Goal: Obtain resource: Download file/media

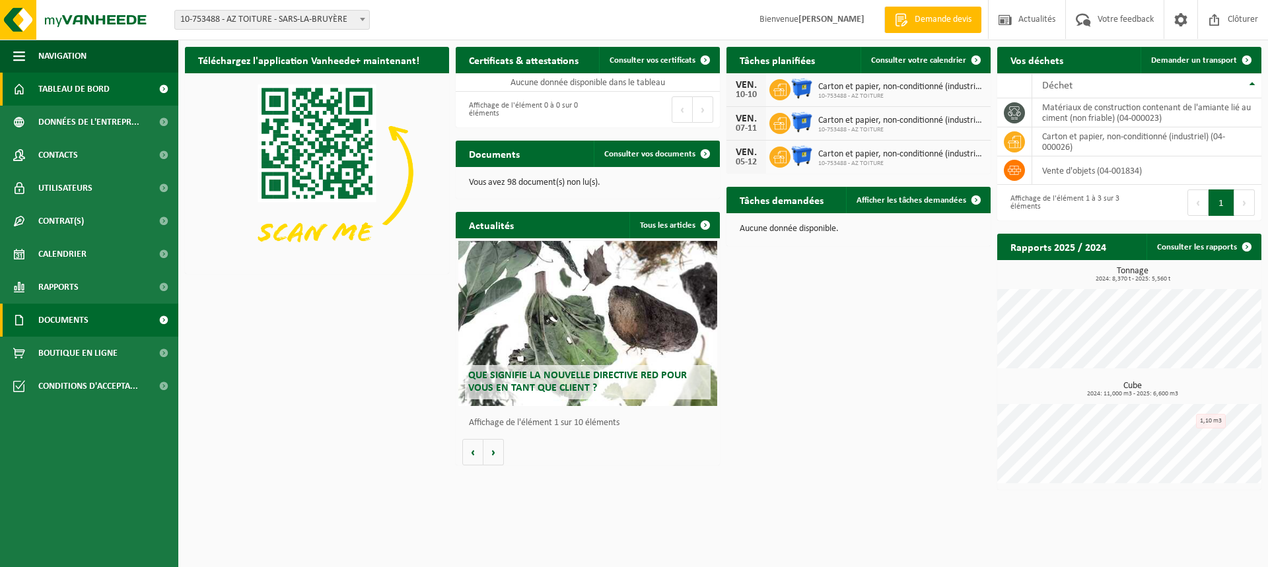
click at [99, 328] on link "Documents" at bounding box center [89, 320] width 178 height 33
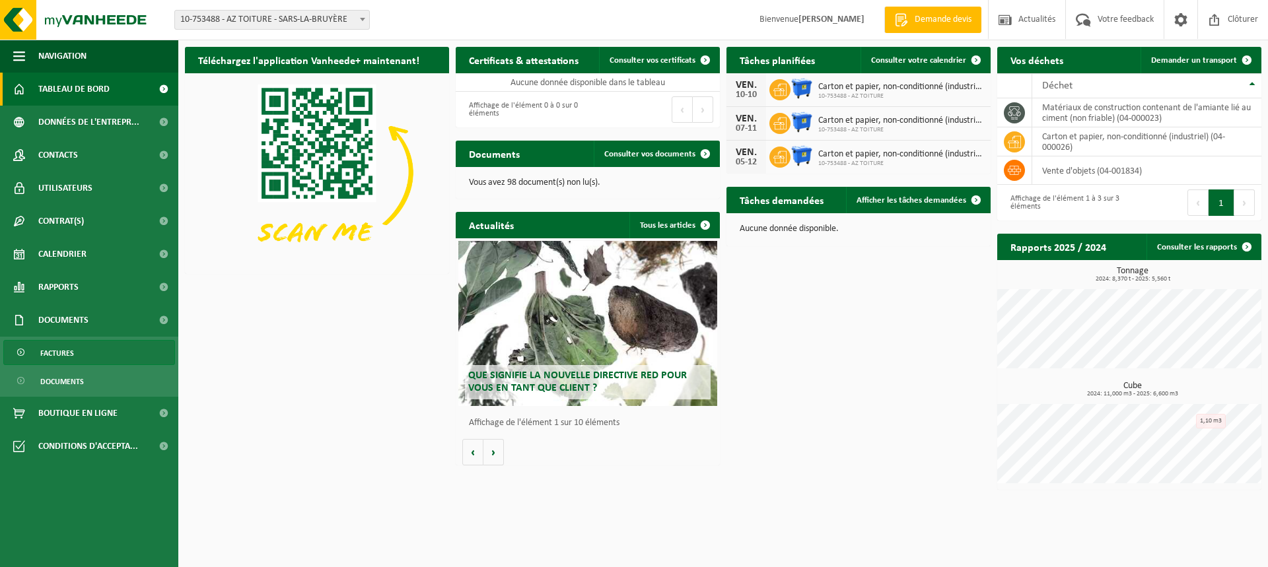
click at [79, 354] on link "Factures" at bounding box center [89, 352] width 172 height 25
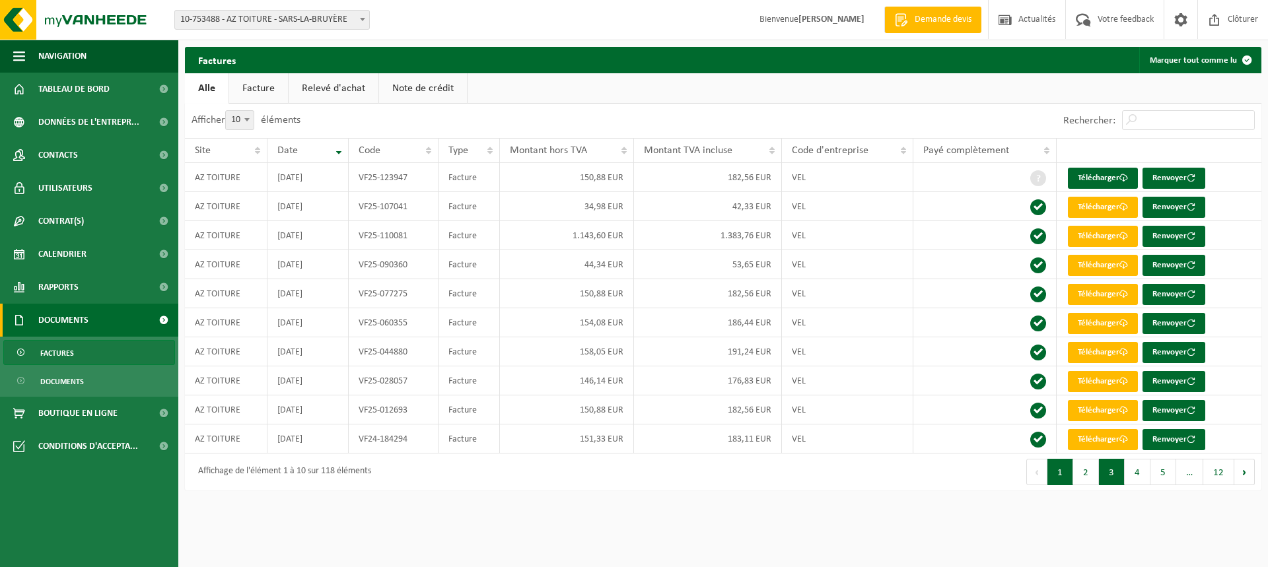
click at [1108, 481] on button "3" at bounding box center [1112, 472] width 26 height 26
click at [1136, 477] on button "4" at bounding box center [1138, 472] width 26 height 26
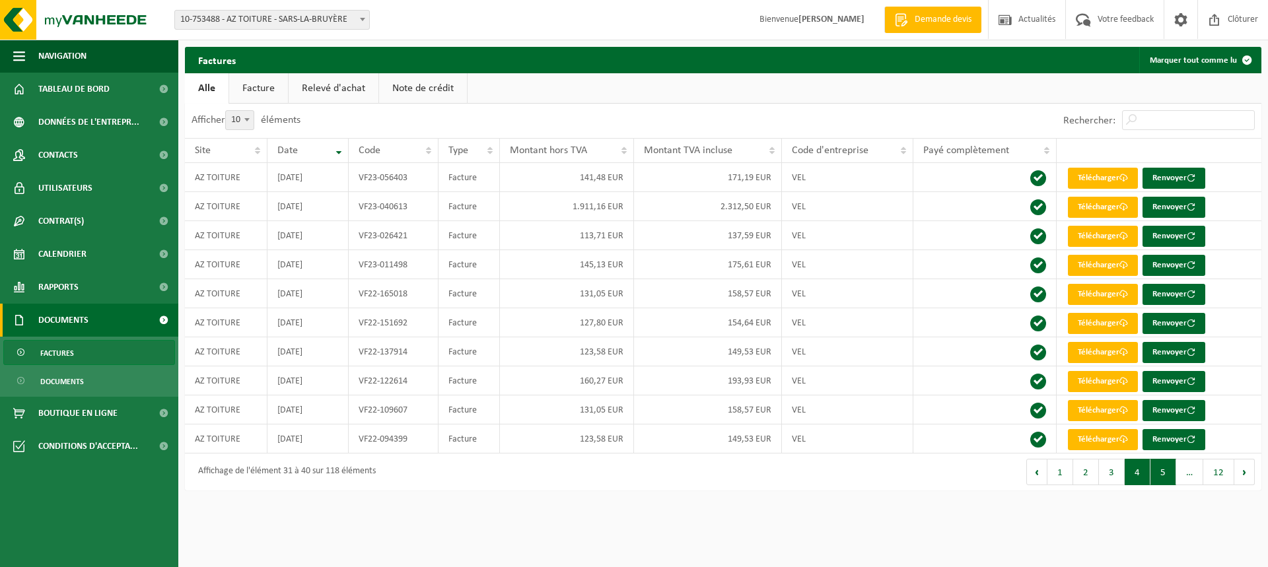
click at [1161, 480] on button "5" at bounding box center [1163, 472] width 26 height 26
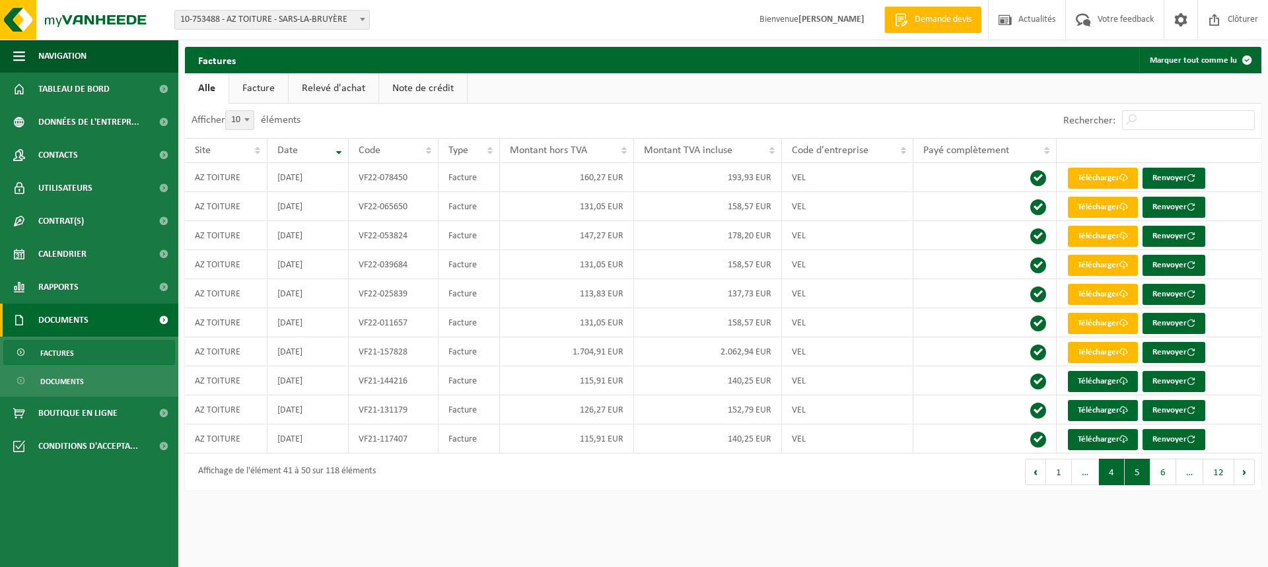
click at [1110, 478] on button "4" at bounding box center [1112, 472] width 26 height 26
click at [1113, 469] on button "3" at bounding box center [1112, 472] width 26 height 26
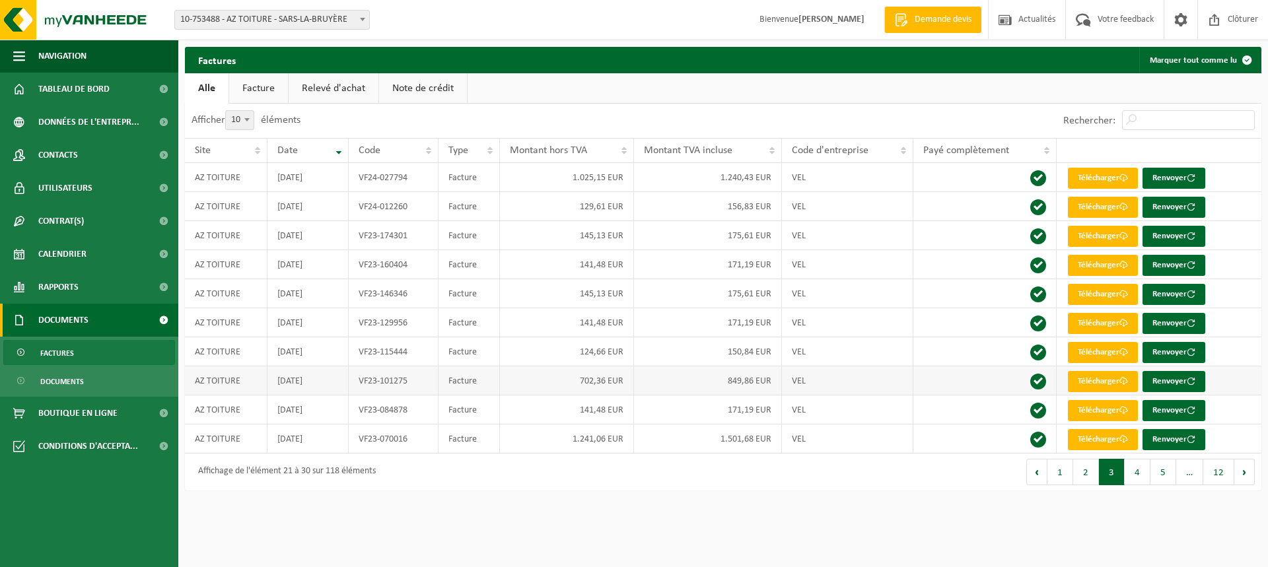
click at [654, 382] on td "849,86 EUR" at bounding box center [708, 381] width 148 height 29
click at [595, 388] on td "702,36 EUR" at bounding box center [567, 381] width 134 height 29
click at [1102, 385] on link "Télécharger" at bounding box center [1103, 381] width 70 height 21
click at [439, 88] on link "Note de crédit" at bounding box center [423, 88] width 88 height 30
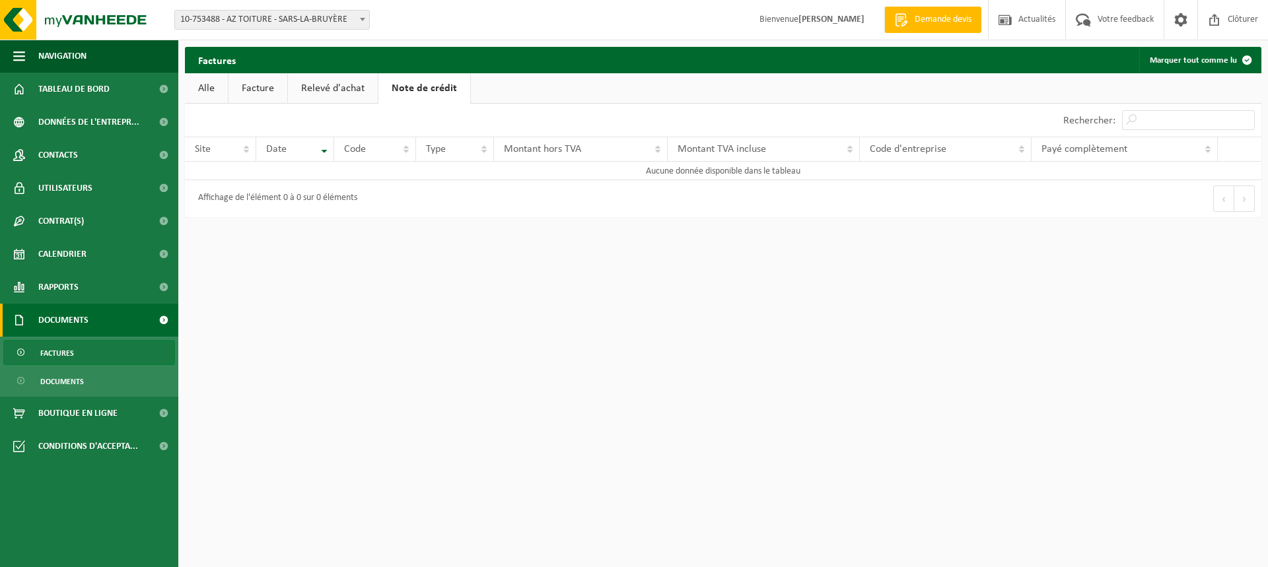
click at [341, 93] on link "Relevé d'achat" at bounding box center [333, 88] width 90 height 30
click at [199, 96] on link "Alle" at bounding box center [206, 88] width 43 height 30
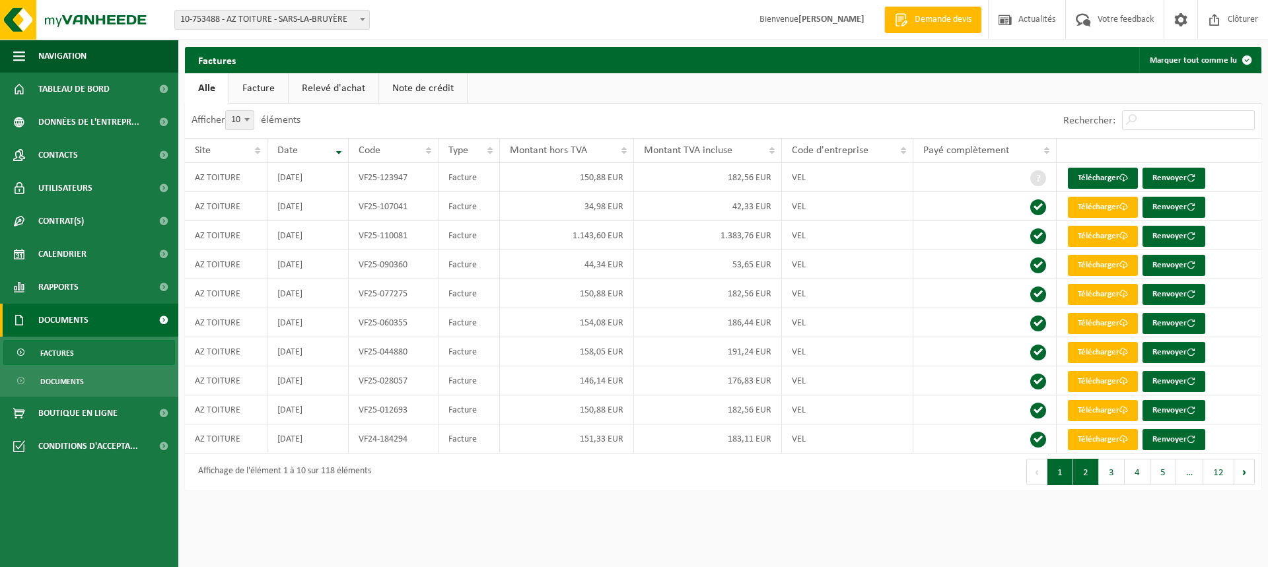
click at [1091, 479] on button "2" at bounding box center [1086, 472] width 26 height 26
click at [1135, 482] on button "4" at bounding box center [1138, 472] width 26 height 26
click at [1106, 476] on button "3" at bounding box center [1112, 472] width 26 height 26
click at [1090, 472] on button "2" at bounding box center [1086, 472] width 26 height 26
click at [1106, 472] on button "3" at bounding box center [1112, 472] width 26 height 26
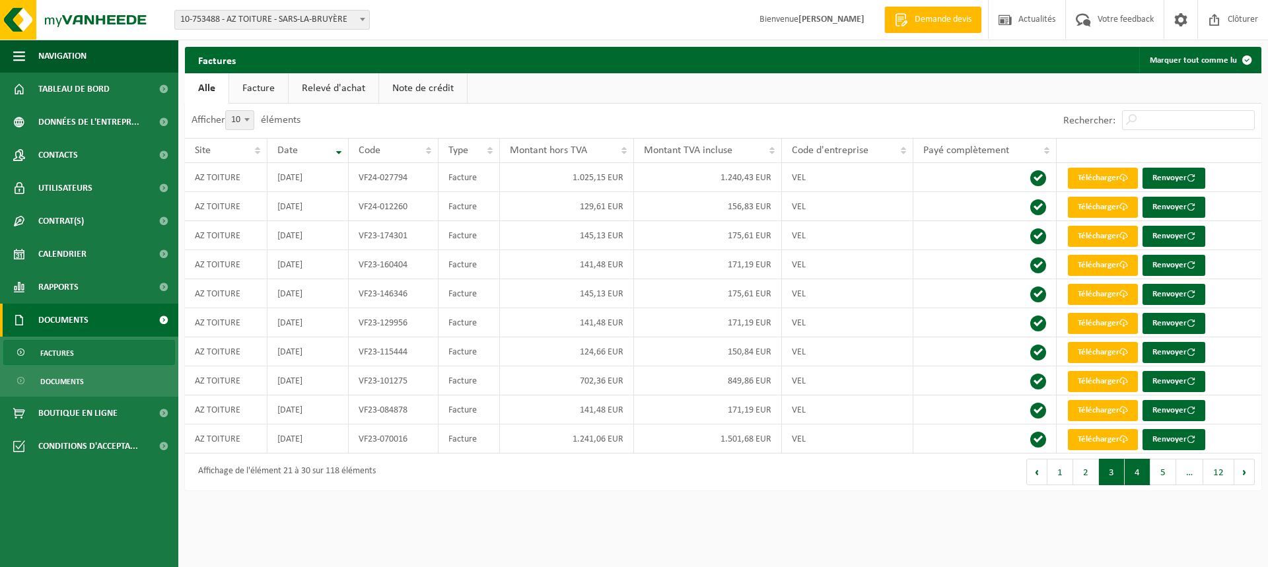
click at [1135, 471] on button "4" at bounding box center [1138, 472] width 26 height 26
click at [1169, 475] on button "5" at bounding box center [1163, 472] width 26 height 26
click at [1115, 470] on button "4" at bounding box center [1112, 472] width 26 height 26
click at [1083, 477] on button "2" at bounding box center [1086, 472] width 26 height 26
click at [1066, 477] on button "1" at bounding box center [1060, 472] width 26 height 26
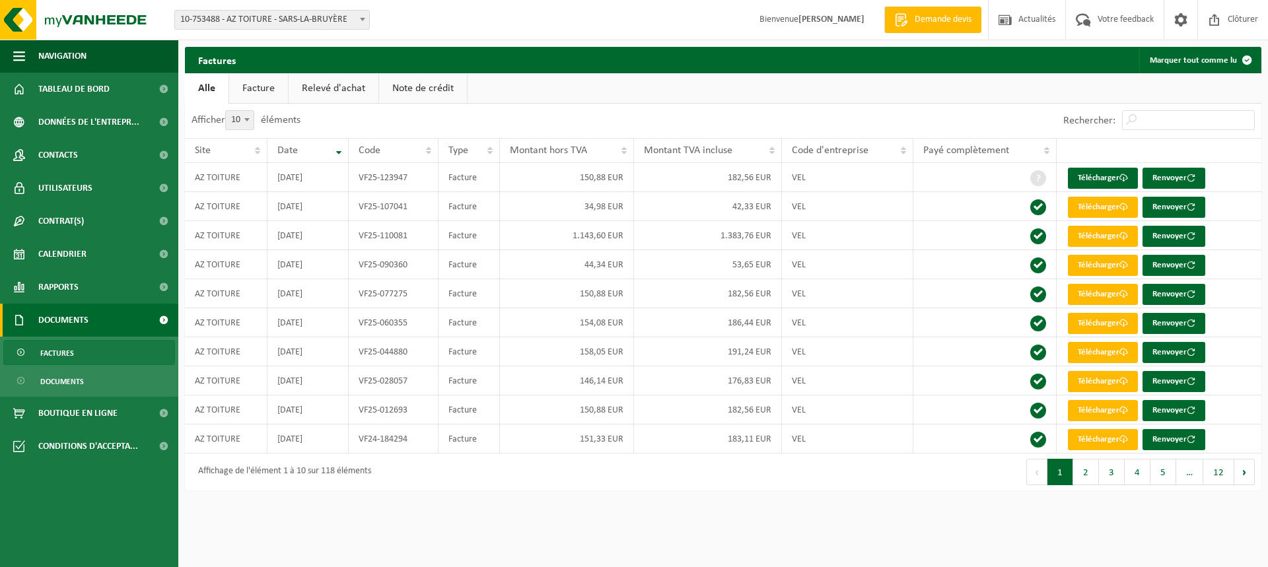
click at [358, 85] on link "Relevé d'achat" at bounding box center [334, 88] width 90 height 30
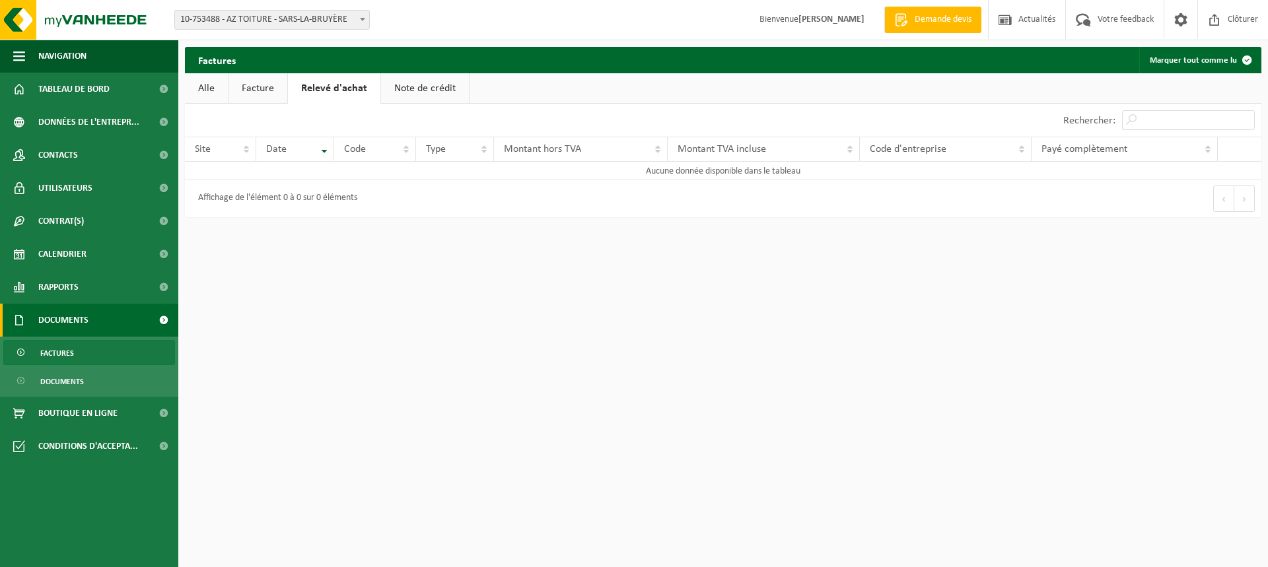
click at [440, 87] on link "Note de crédit" at bounding box center [425, 88] width 88 height 30
click at [440, 87] on link "Note de crédit" at bounding box center [424, 88] width 92 height 30
click at [262, 88] on link "Facture" at bounding box center [258, 88] width 59 height 30
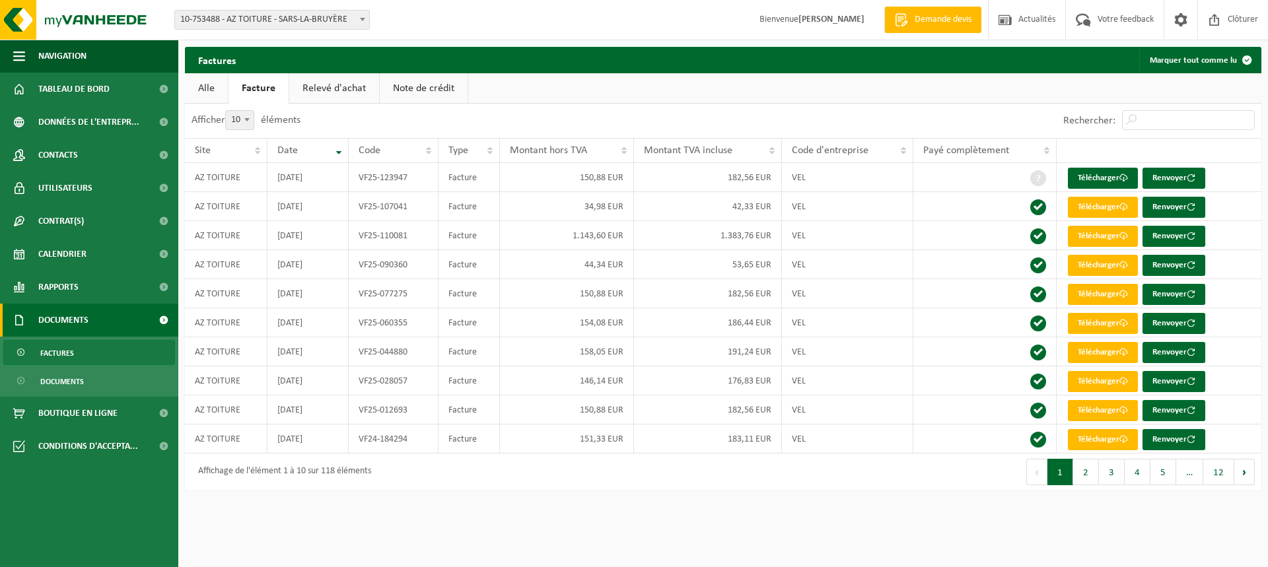
click at [205, 92] on link "Alle" at bounding box center [206, 88] width 43 height 30
click at [1166, 123] on input "Rechercher:" at bounding box center [1188, 120] width 133 height 20
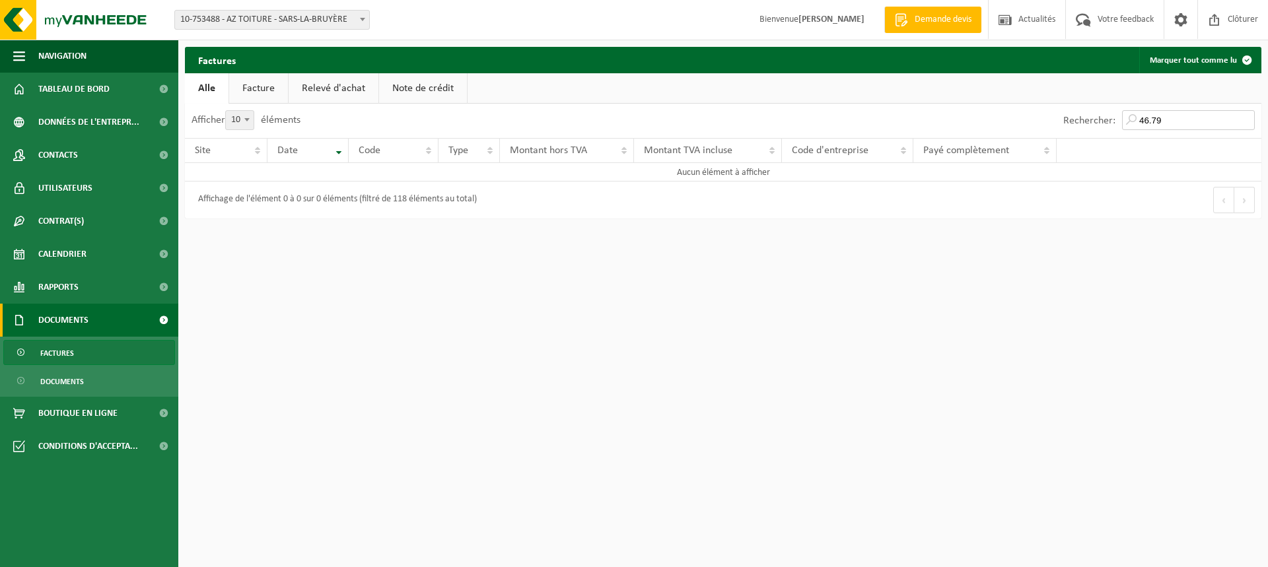
type input "46.79"
click at [212, 87] on link "Alle" at bounding box center [207, 88] width 44 height 30
